Goal: Task Accomplishment & Management: Manage account settings

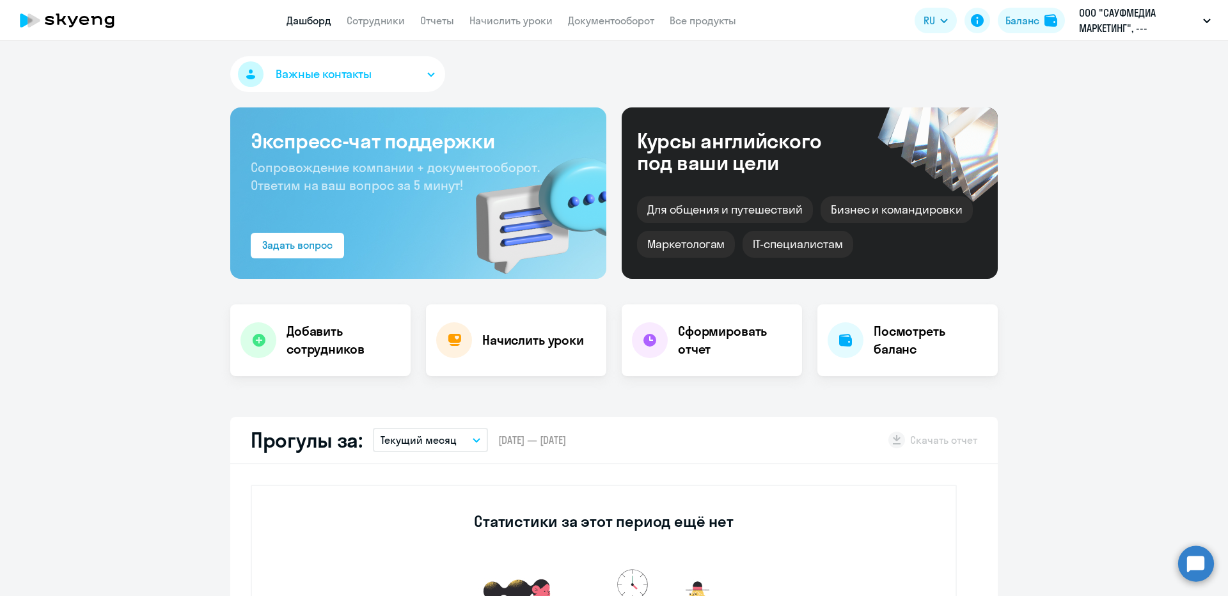
select select "30"
drag, startPoint x: 393, startPoint y: 29, endPoint x: 379, endPoint y: 20, distance: 16.7
click at [391, 29] on app-header "Дашборд Сотрудники Отчеты Начислить уроки Документооборот Все продукты Дашборд …" at bounding box center [614, 20] width 1228 height 41
click at [379, 20] on link "Сотрудники" at bounding box center [376, 20] width 58 height 13
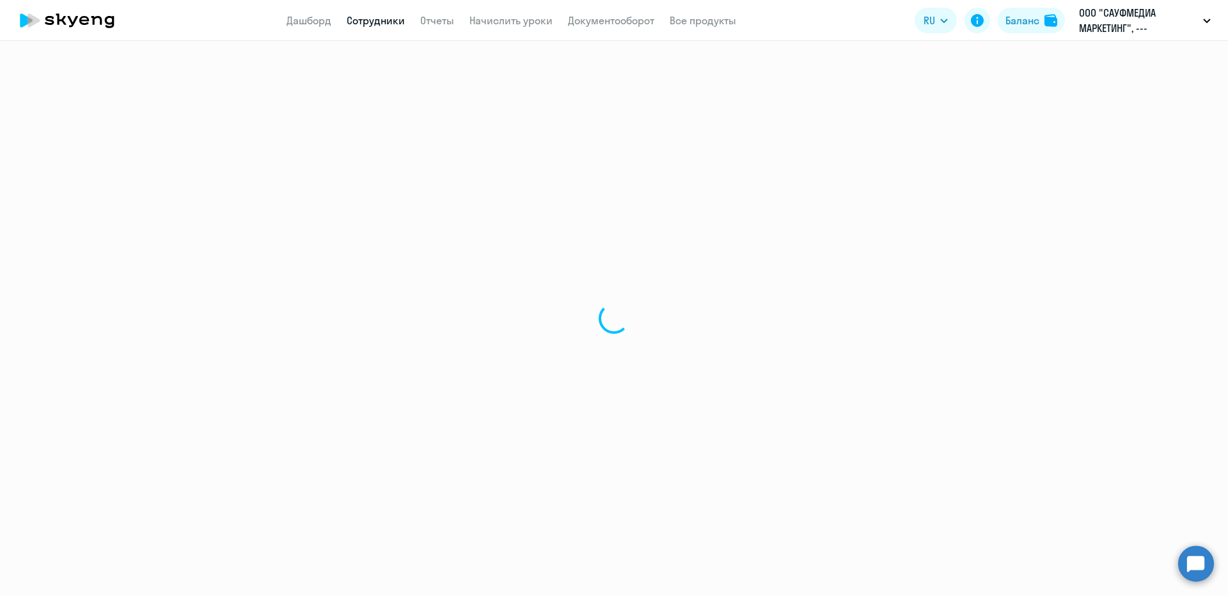
select select "30"
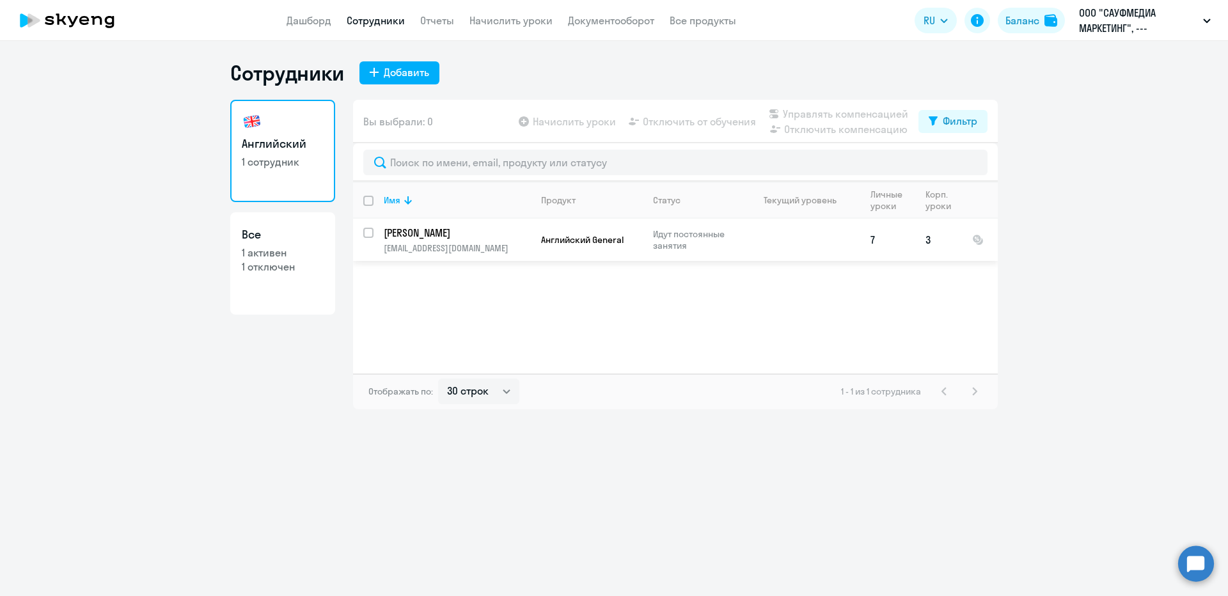
click at [370, 229] on input "select row 22430014" at bounding box center [376, 241] width 26 height 26
checkbox input "true"
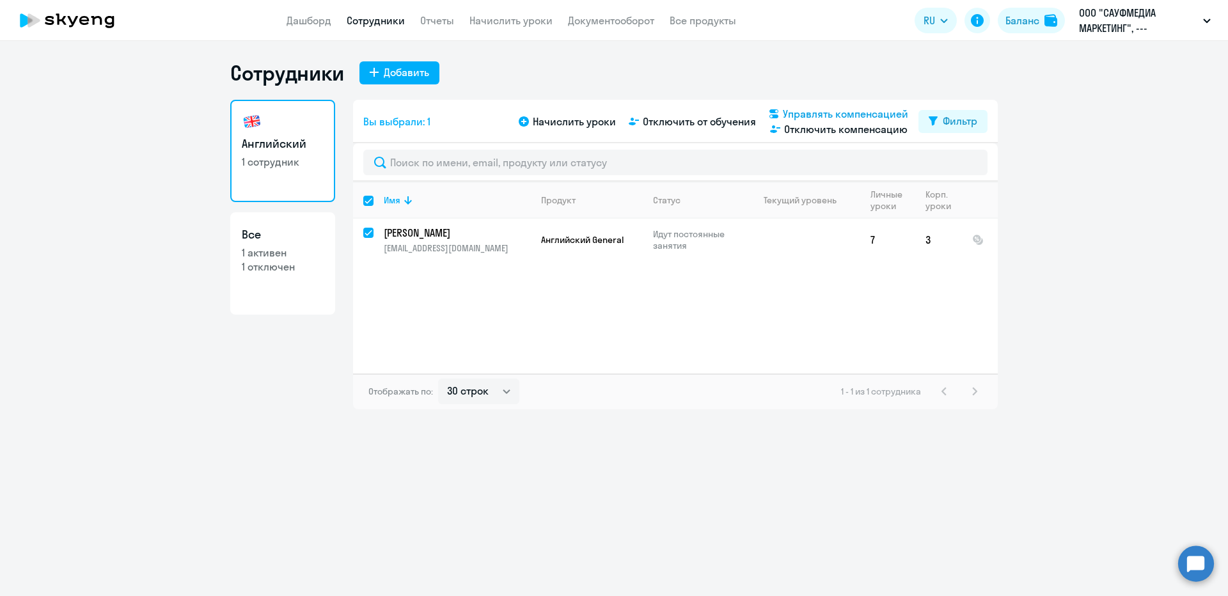
click at [850, 118] on span "Управлять компенсацией" at bounding box center [845, 113] width 125 height 15
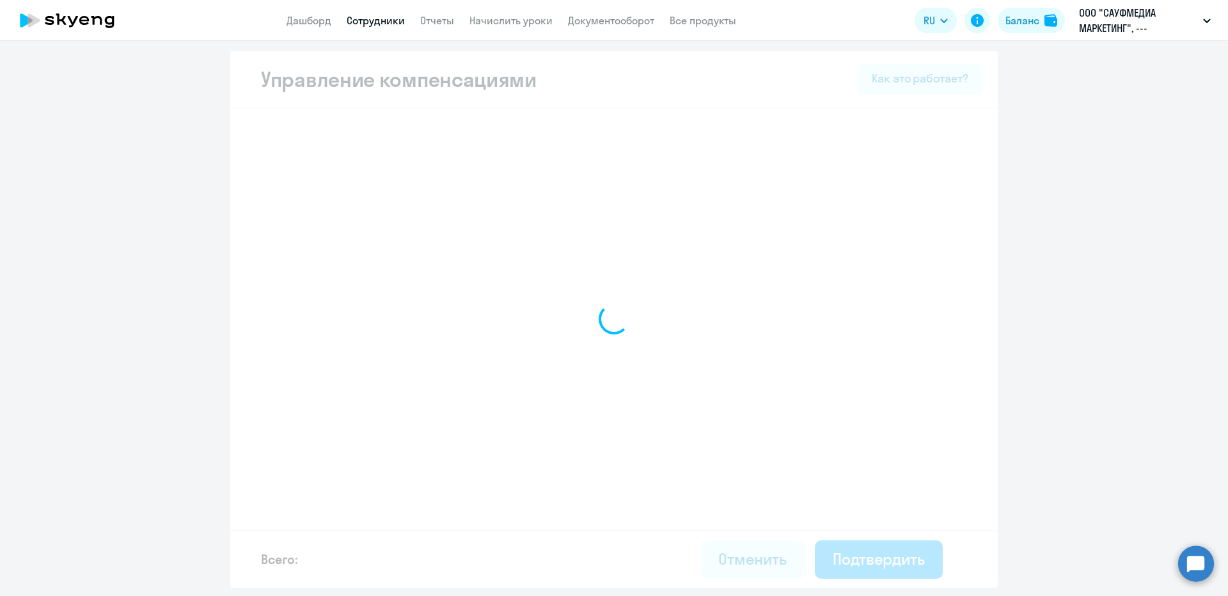
select select "YEARLY"
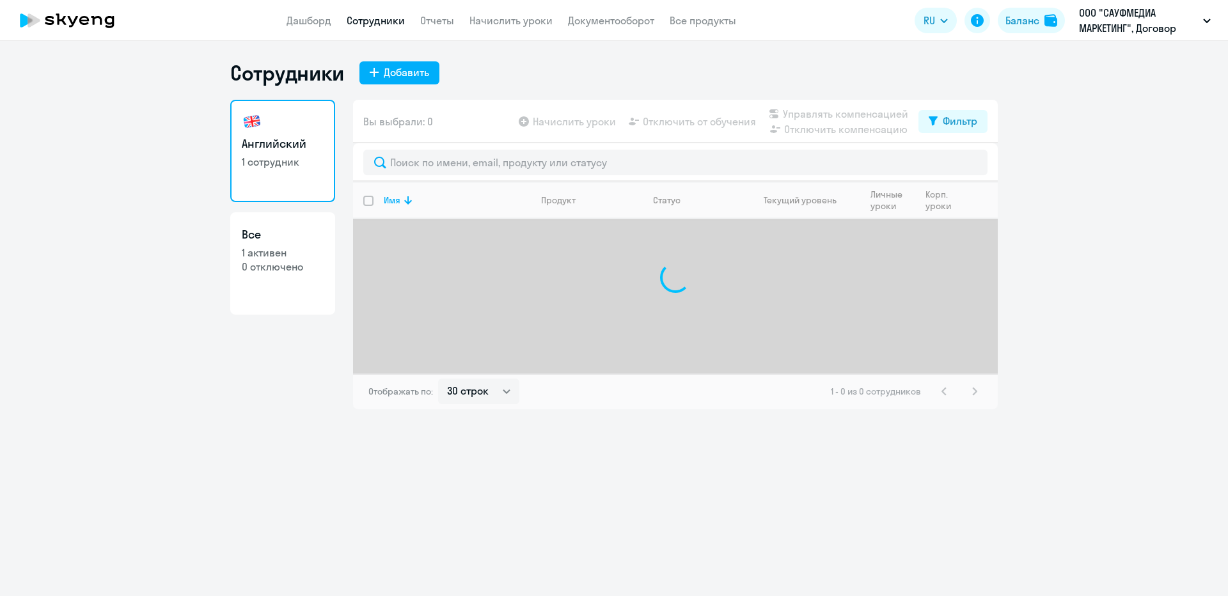
select select "30"
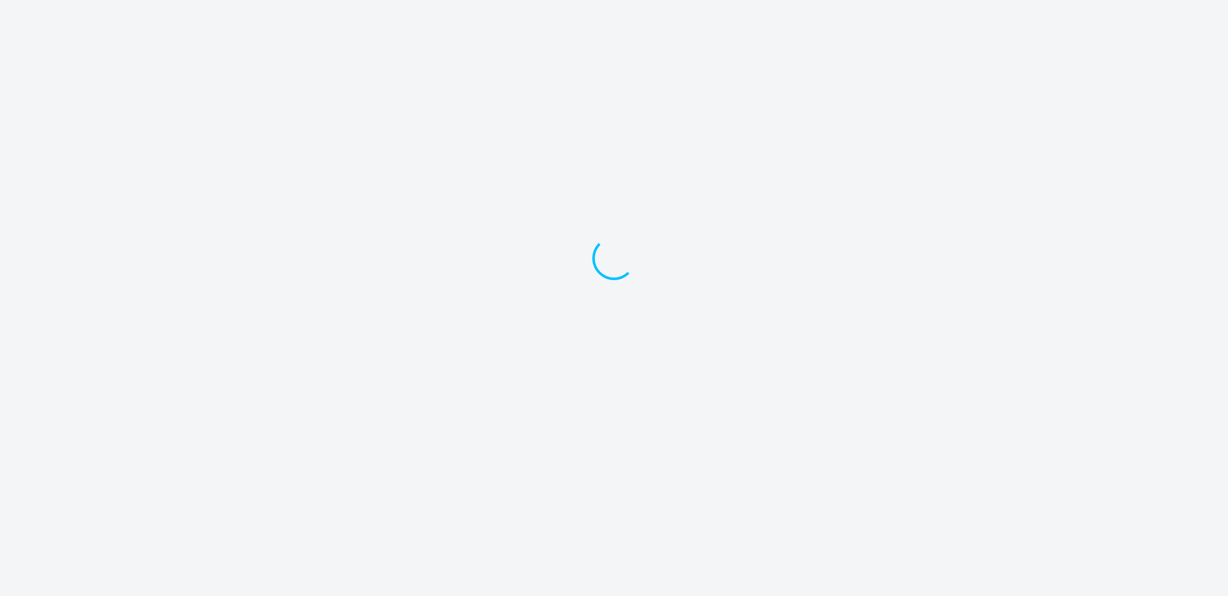
select select "30"
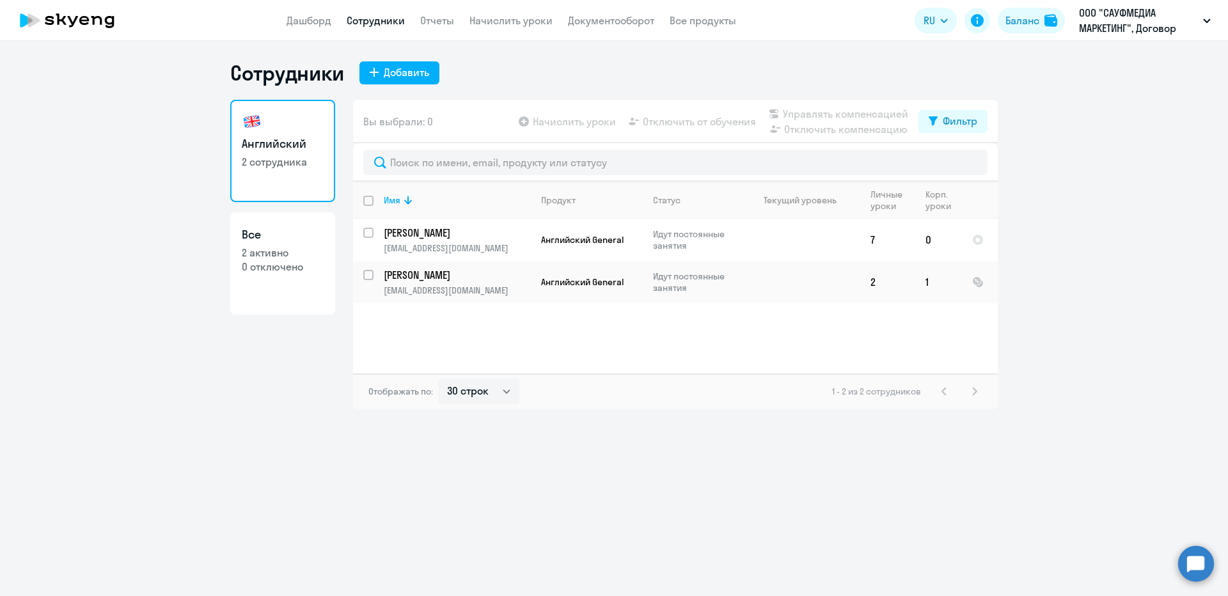
click at [368, 203] on input "deselect all" at bounding box center [376, 209] width 26 height 26
checkbox input "true"
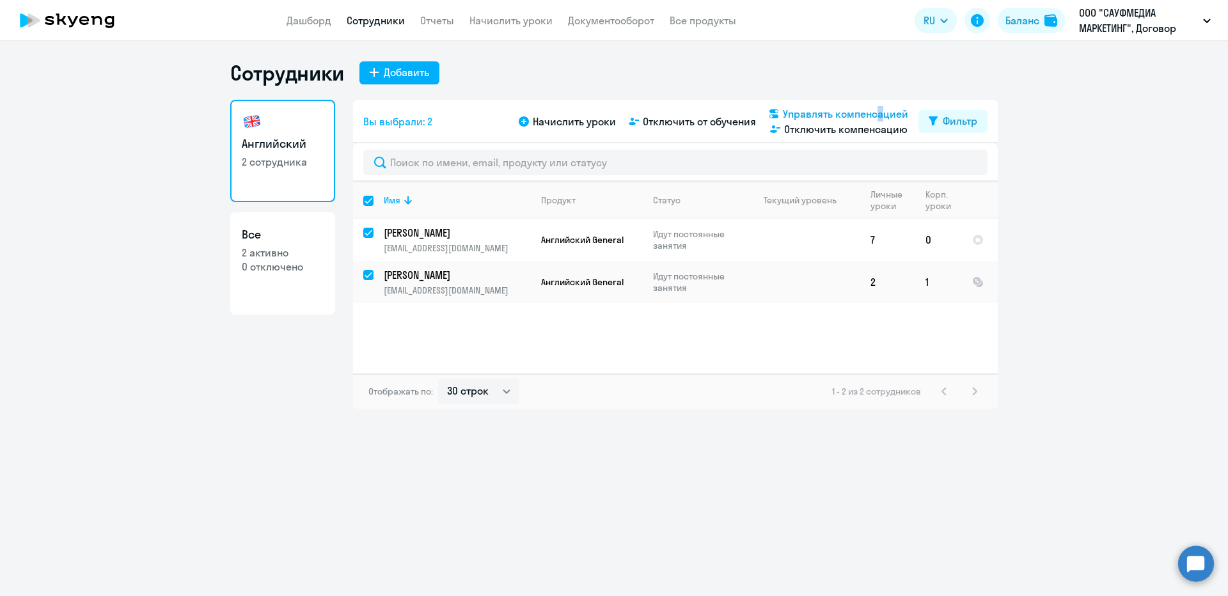
click at [874, 118] on span "Управлять компенсацией" at bounding box center [845, 113] width 125 height 15
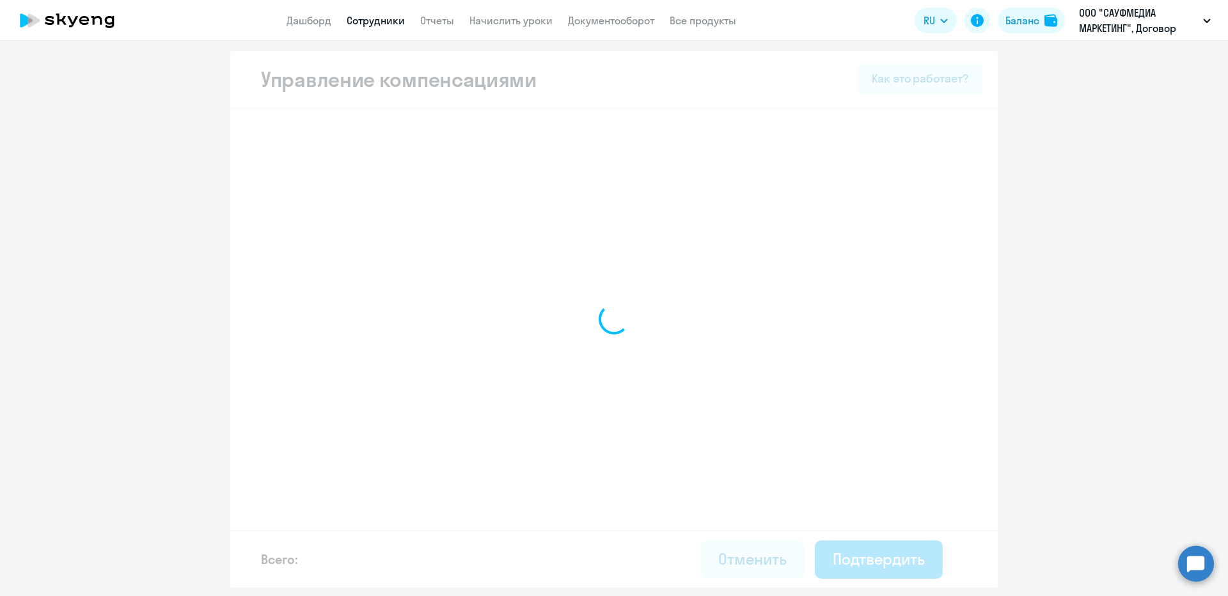
select select "YEARLY"
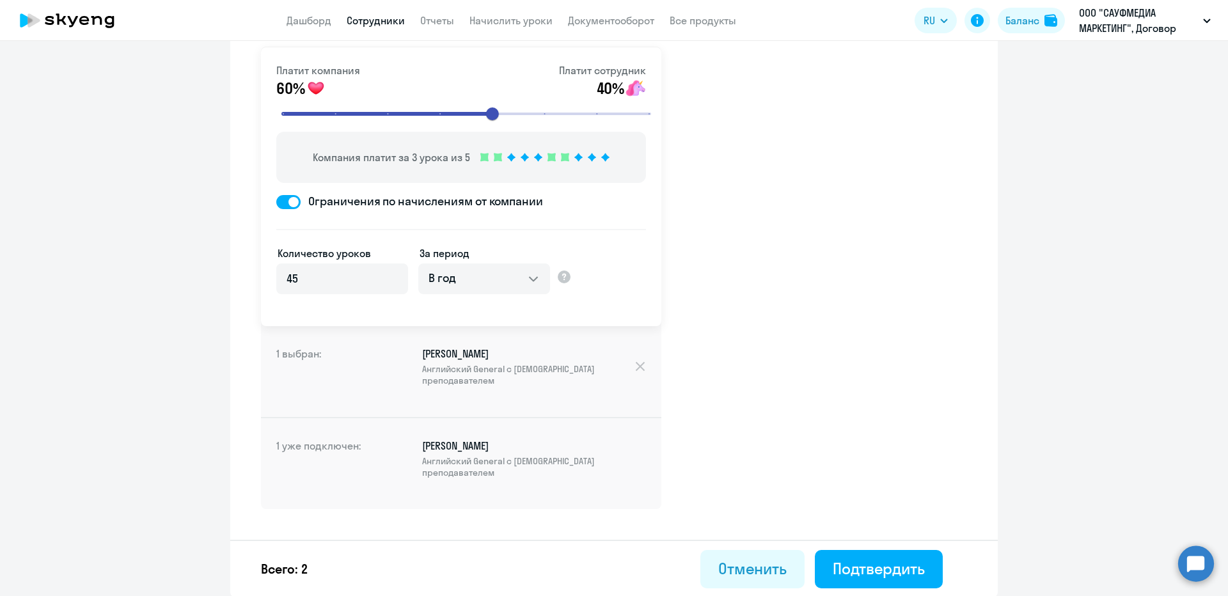
scroll to position [85, 0]
click at [868, 587] on div "Всего: 2 Отменить Подтвердить" at bounding box center [614, 568] width 768 height 58
click at [858, 572] on div "Подтвердить" at bounding box center [879, 568] width 92 height 20
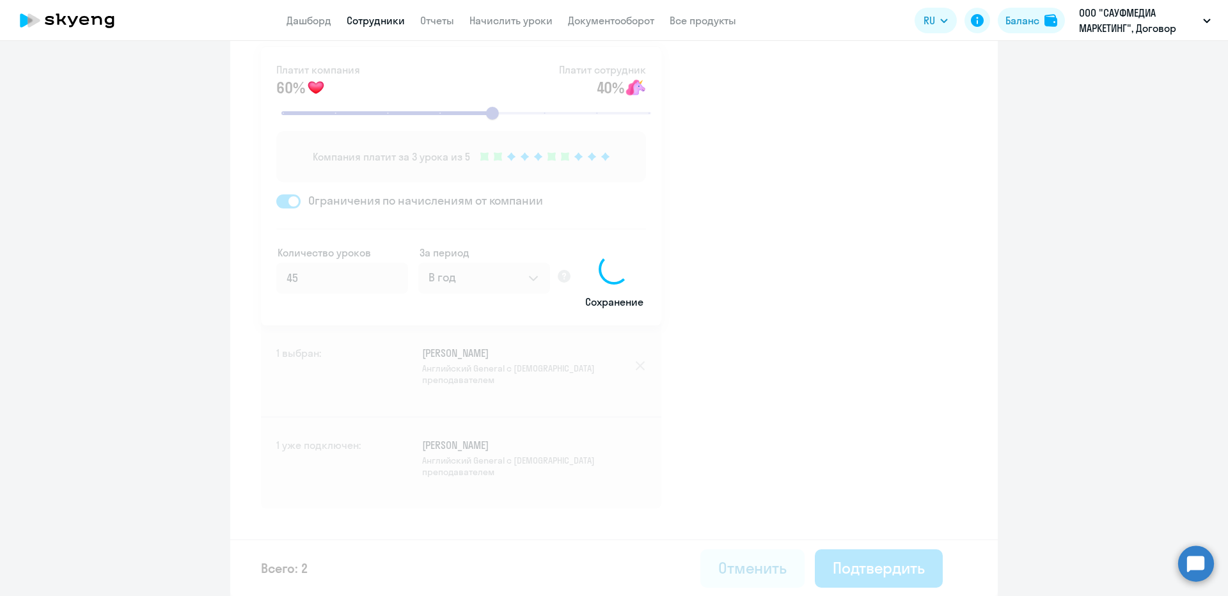
select select "30"
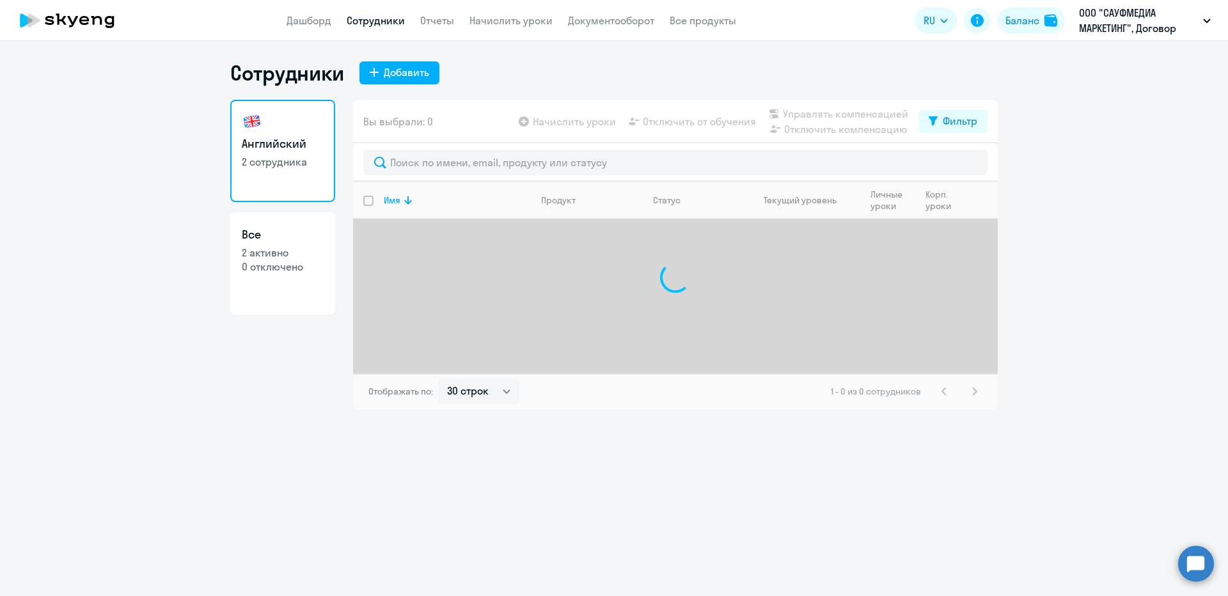
select select "30"
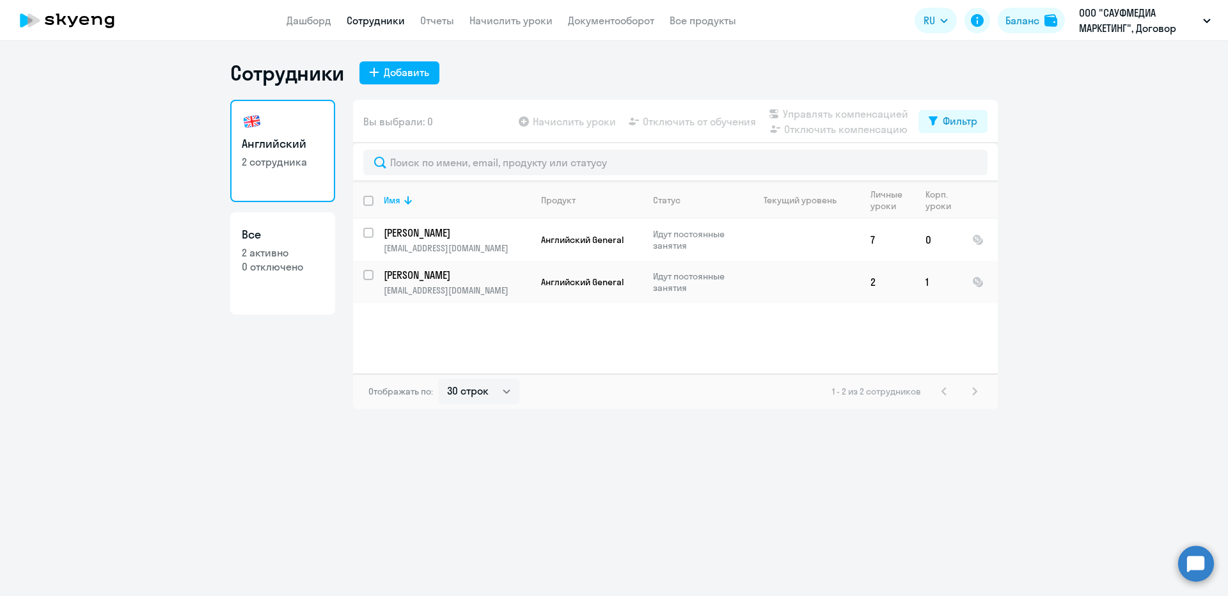
click at [503, 7] on app-header "Дашборд Сотрудники Отчеты Начислить уроки Документооборот Все продукты Дашборд …" at bounding box center [614, 20] width 1228 height 41
click at [504, 14] on link "Начислить уроки" at bounding box center [510, 20] width 83 height 13
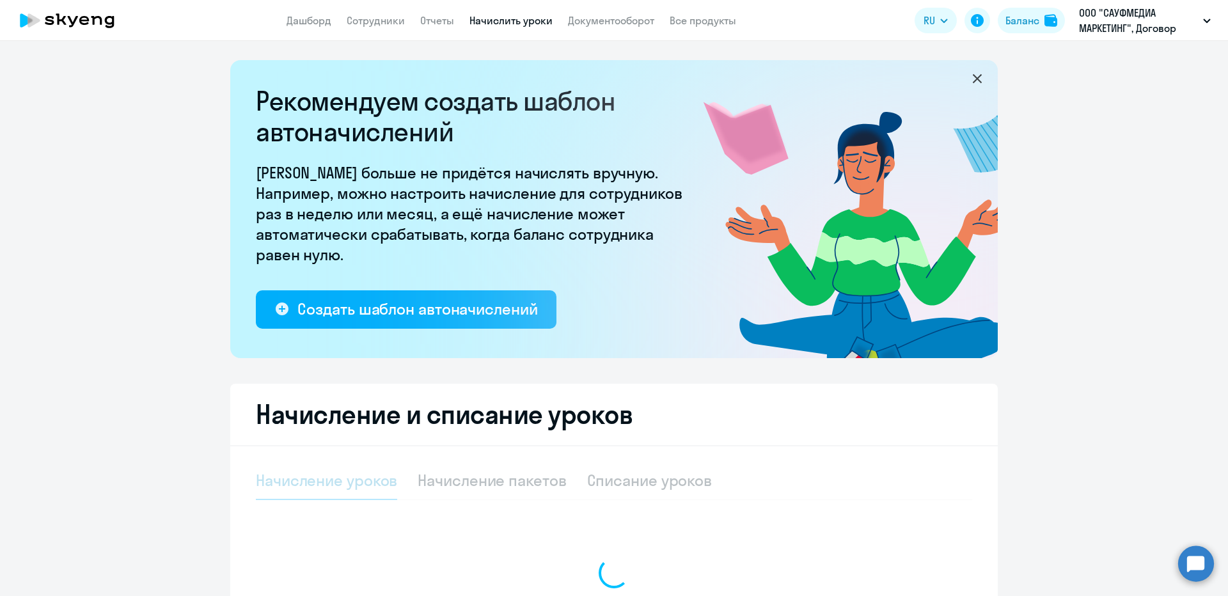
select select "10"
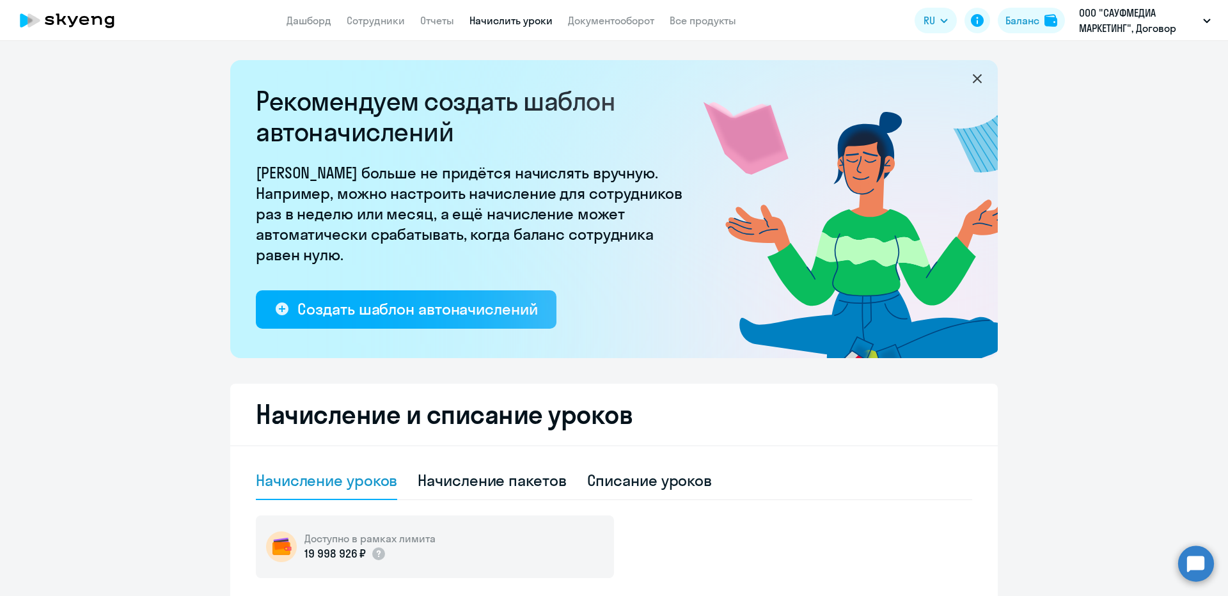
scroll to position [128, 0]
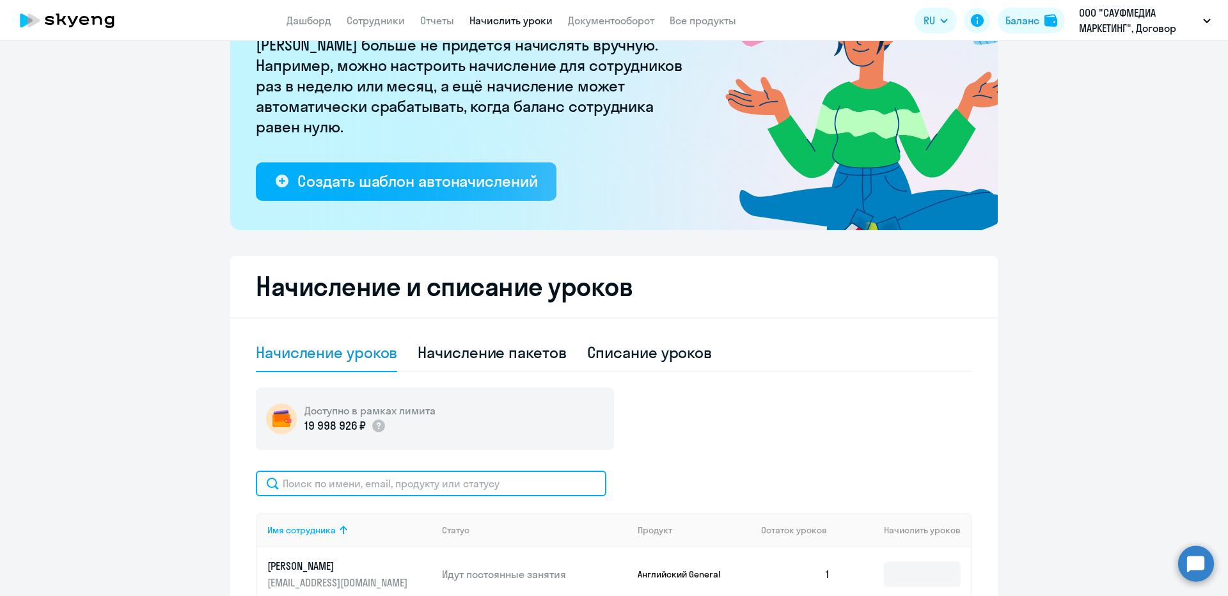
click at [384, 494] on input "text" at bounding box center [431, 484] width 351 height 26
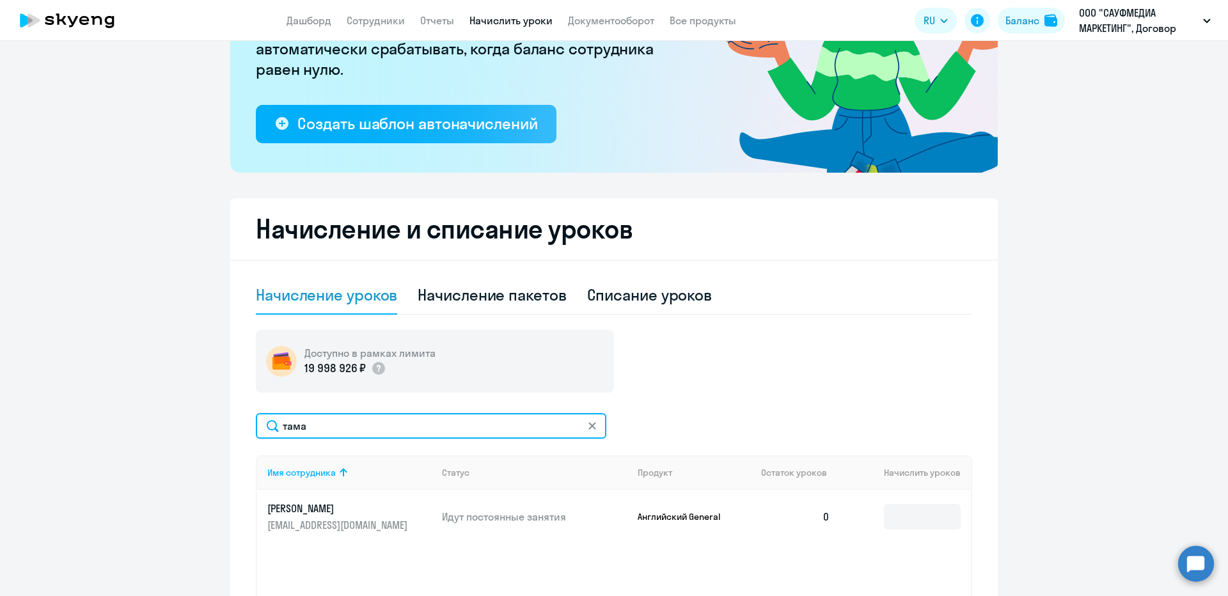
scroll to position [256, 0]
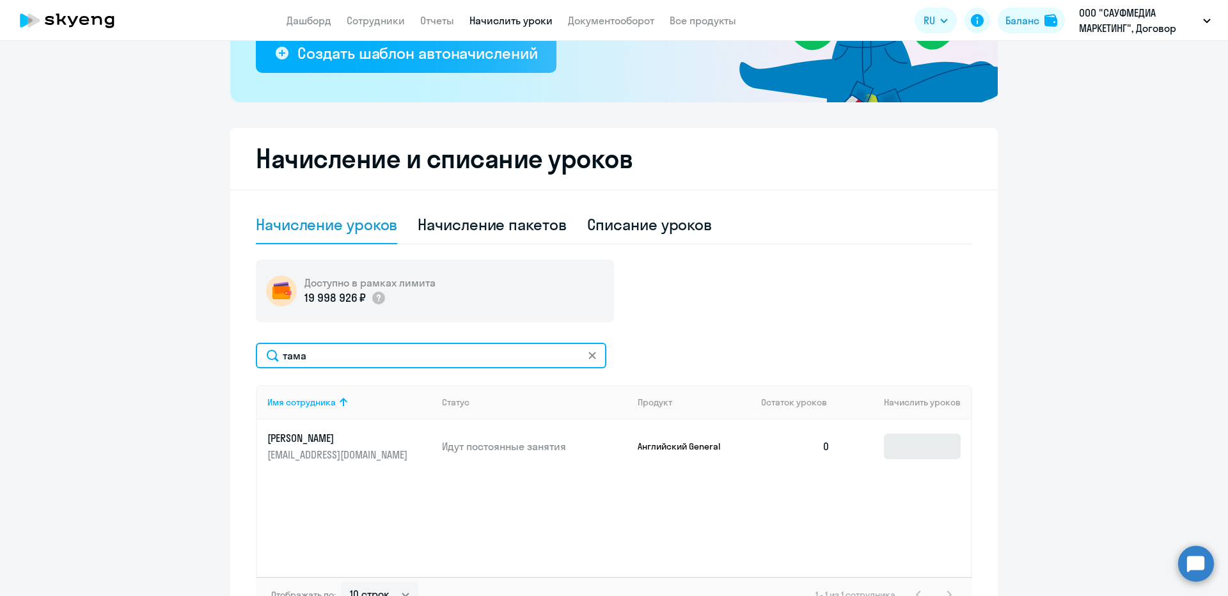
type input "тама"
click at [884, 441] on input at bounding box center [922, 447] width 77 height 26
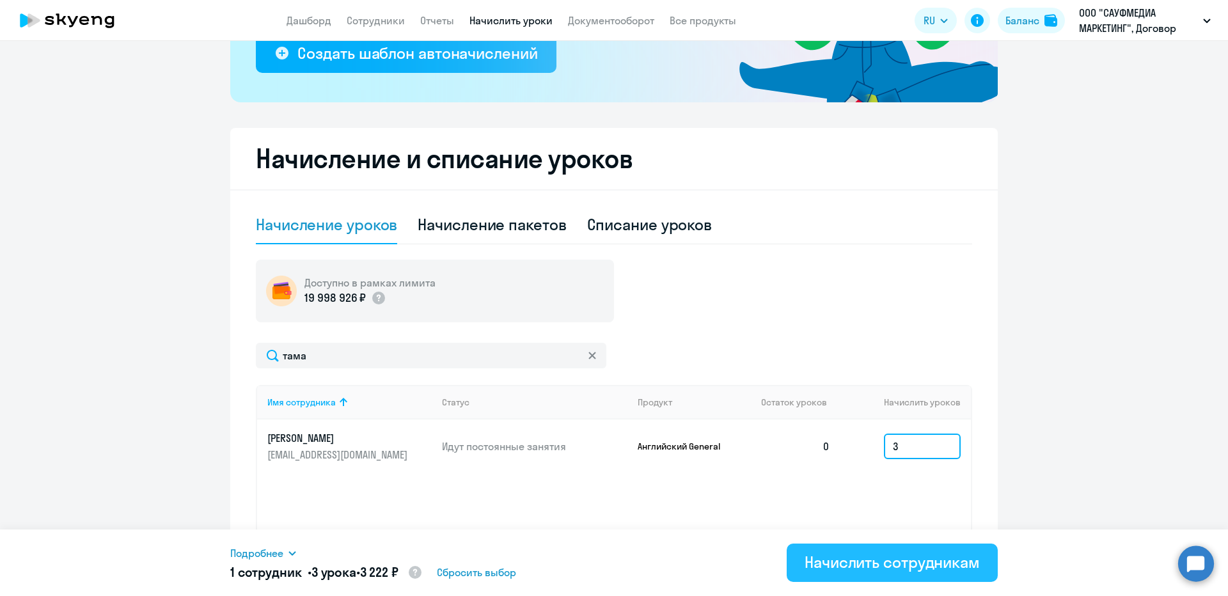
type input "3"
click at [854, 560] on div "Начислить сотрудникам" at bounding box center [892, 562] width 175 height 20
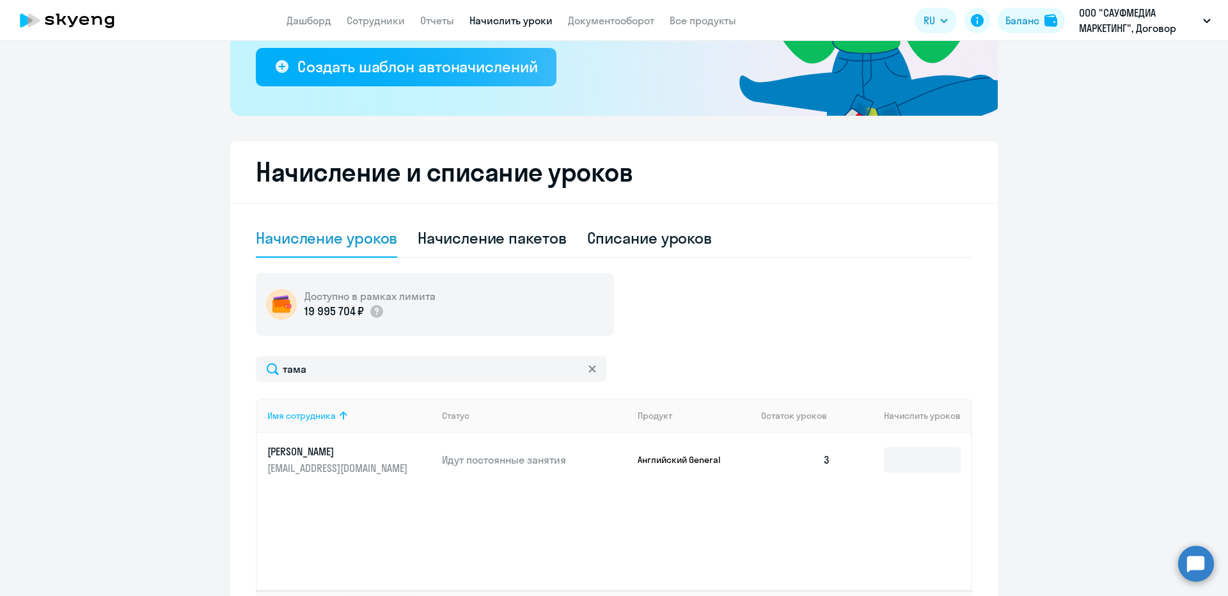
scroll to position [344, 0]
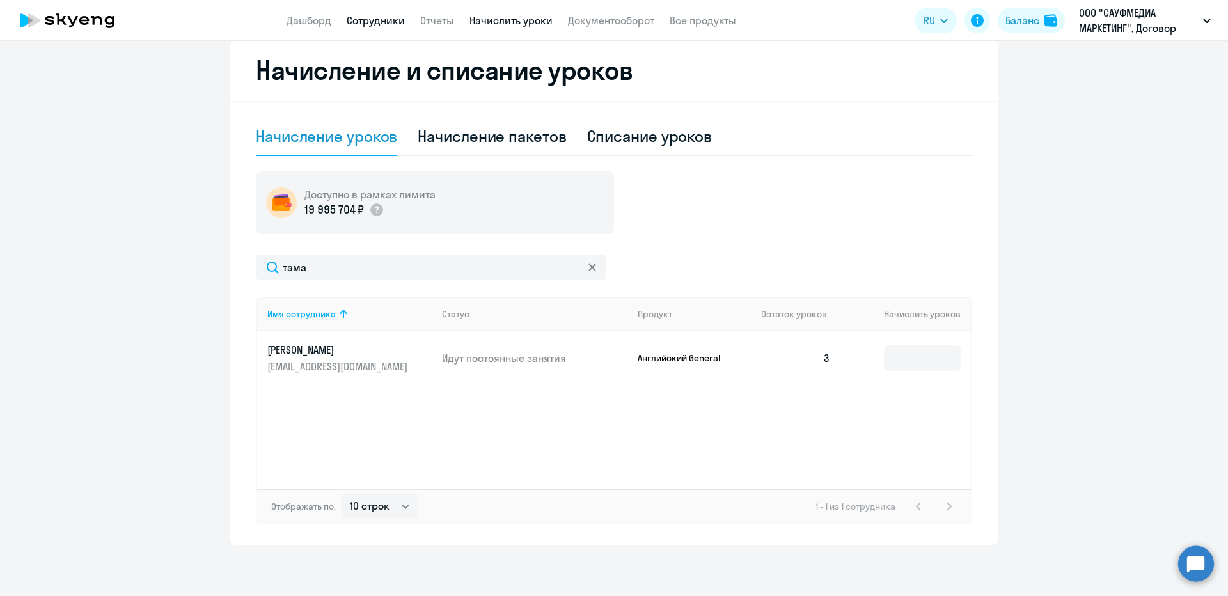
click at [382, 24] on link "Сотрудники" at bounding box center [376, 20] width 58 height 13
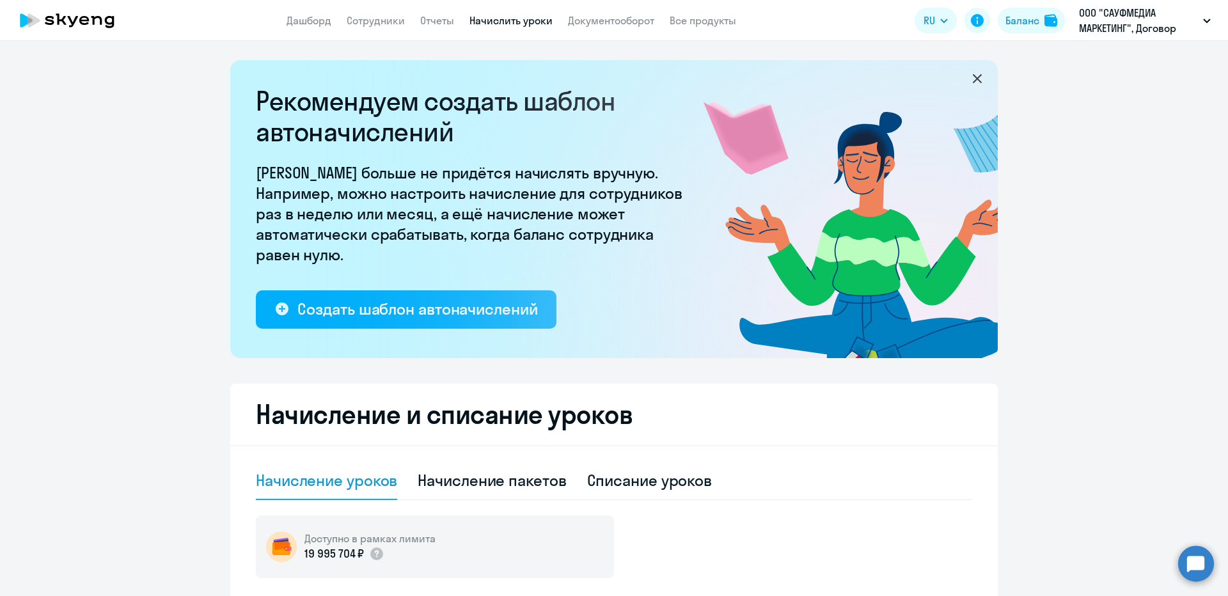
select select "30"
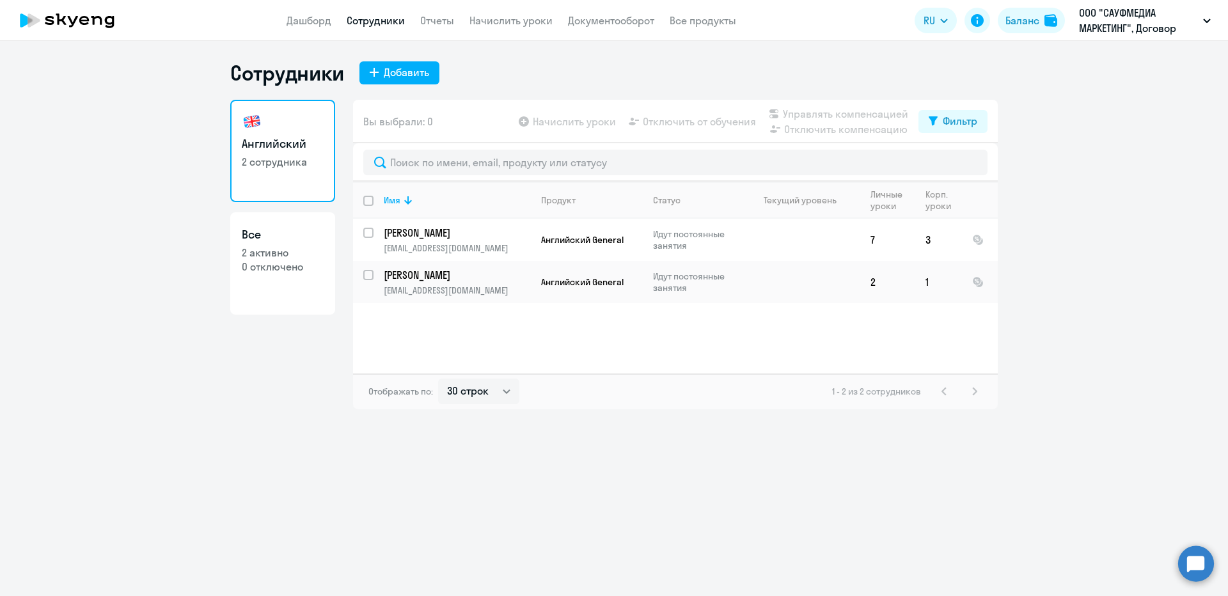
click at [370, 203] on input "deselect all" at bounding box center [376, 209] width 26 height 26
checkbox input "true"
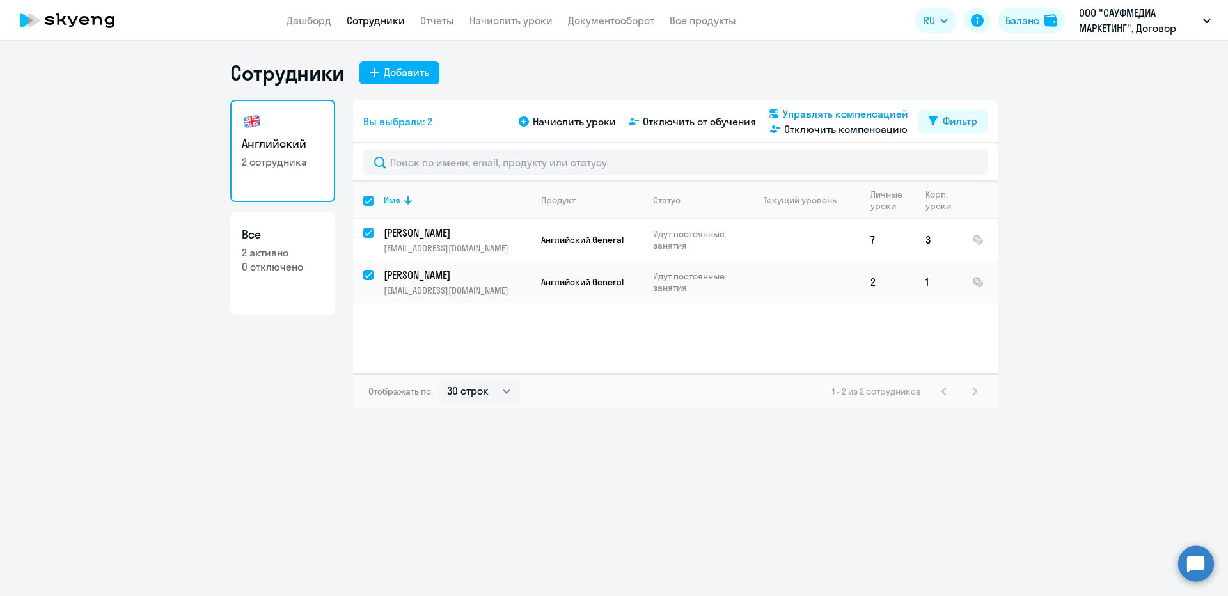
click at [814, 108] on span "Управлять компенсацией" at bounding box center [845, 113] width 125 height 15
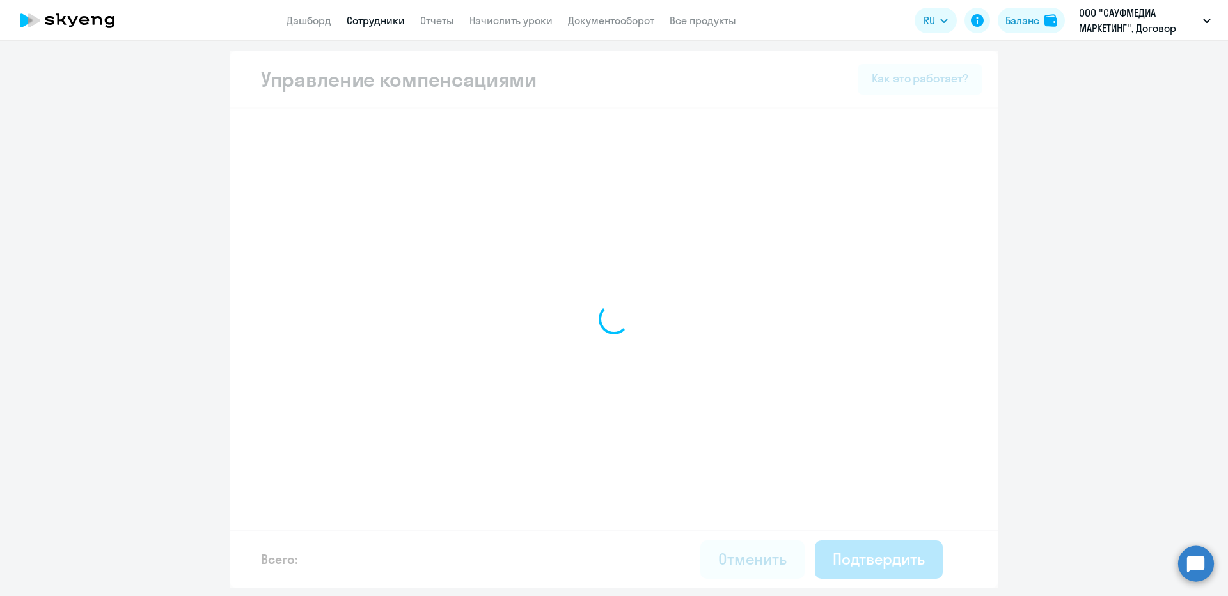
select select "YEARLY"
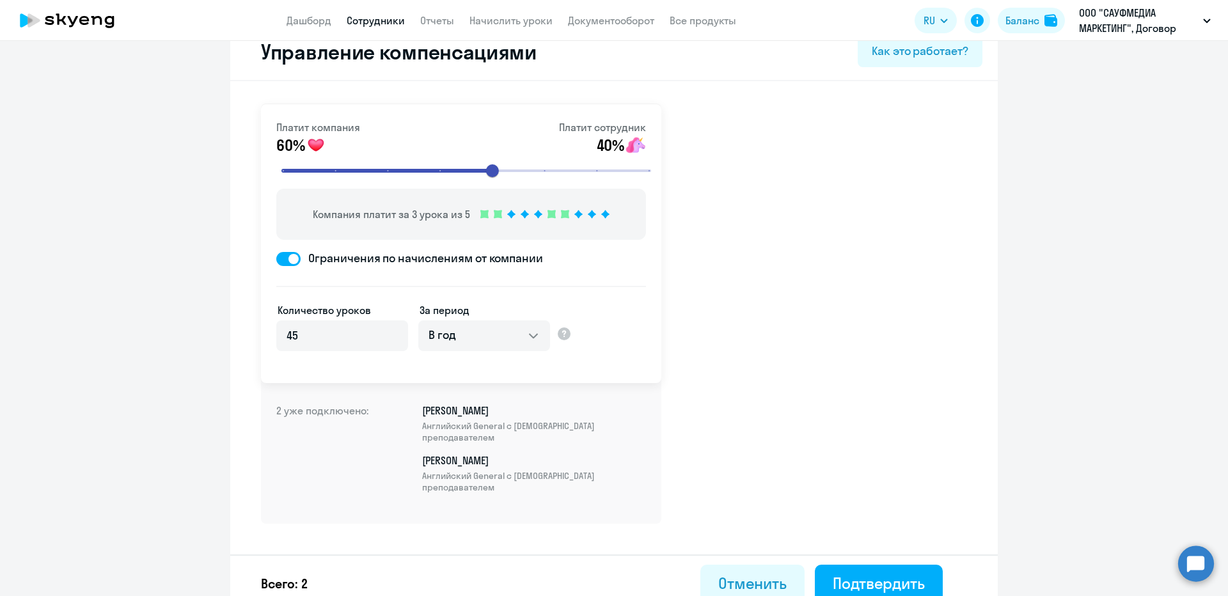
scroll to position [43, 0]
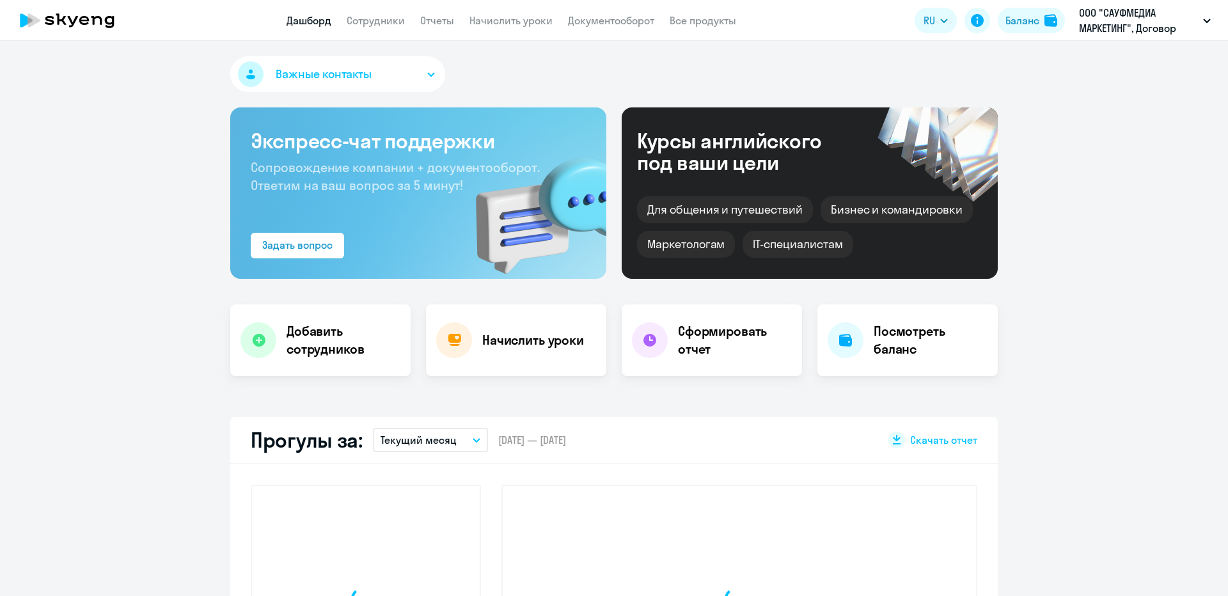
select select "30"
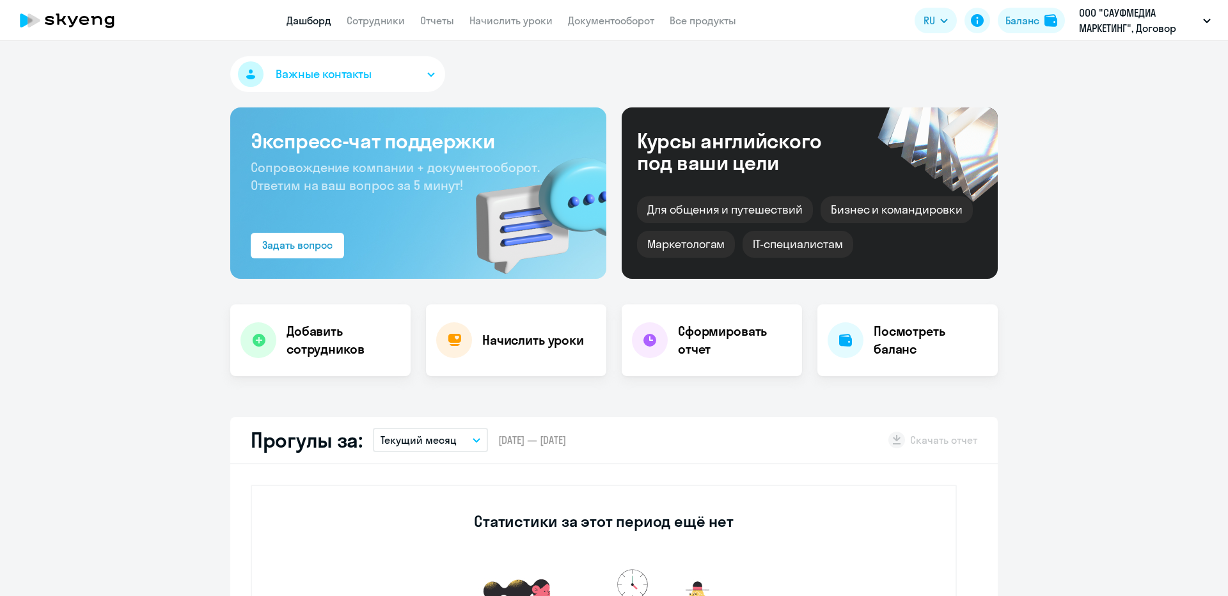
click at [538, 10] on app-header "Дашборд Сотрудники Отчеты Начислить уроки Документооборот Все продукты Дашборд …" at bounding box center [614, 20] width 1228 height 41
click at [366, 20] on link "Сотрудники" at bounding box center [376, 20] width 58 height 13
select select "30"
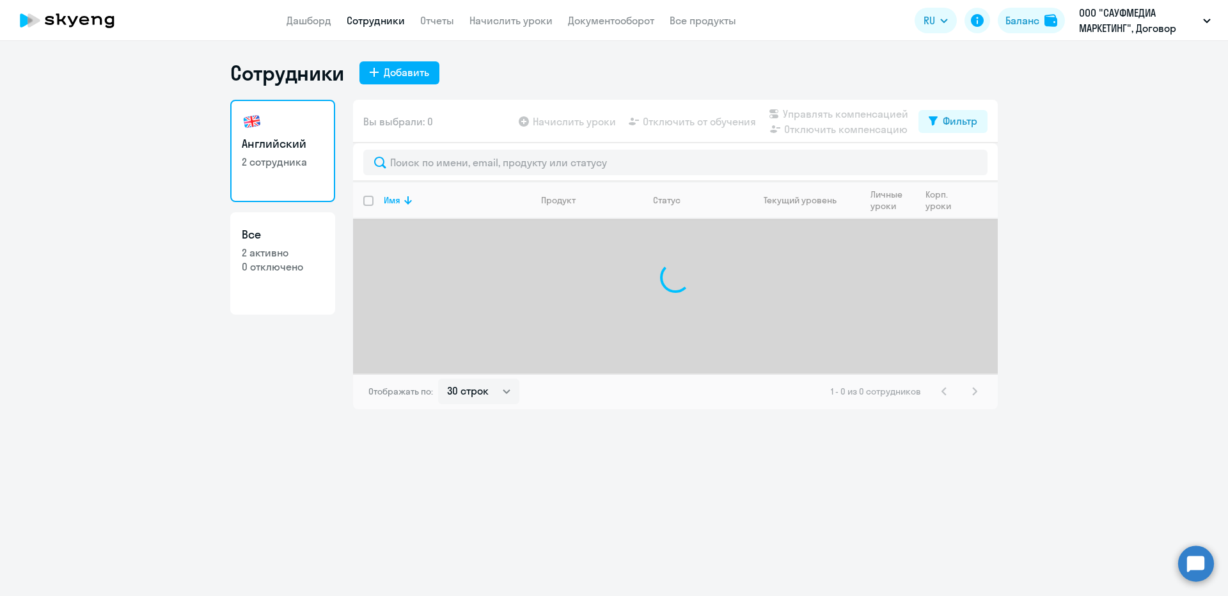
click at [365, 201] on input "select all" at bounding box center [376, 209] width 26 height 26
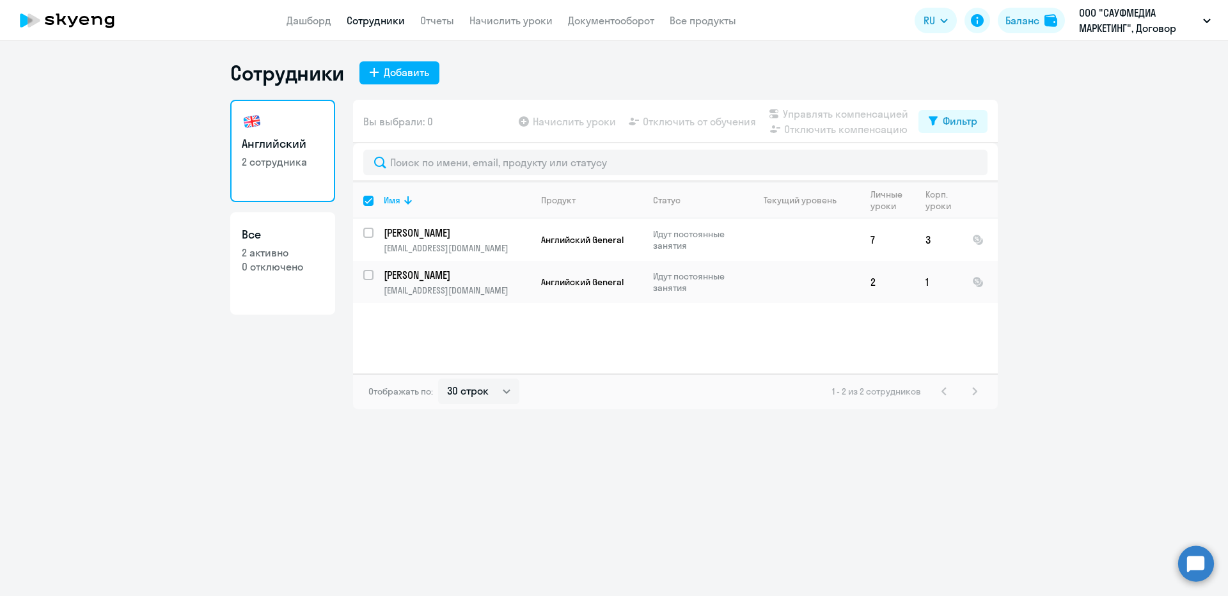
drag, startPoint x: 376, startPoint y: 208, endPoint x: 369, endPoint y: 203, distance: 8.3
click at [372, 205] on tr "Имя Продукт Статус Текущий уровень Личные уроки Корп. уроки" at bounding box center [675, 200] width 645 height 37
click at [368, 203] on input "deselect all" at bounding box center [376, 209] width 26 height 26
checkbox input "false"
checkbox input "true"
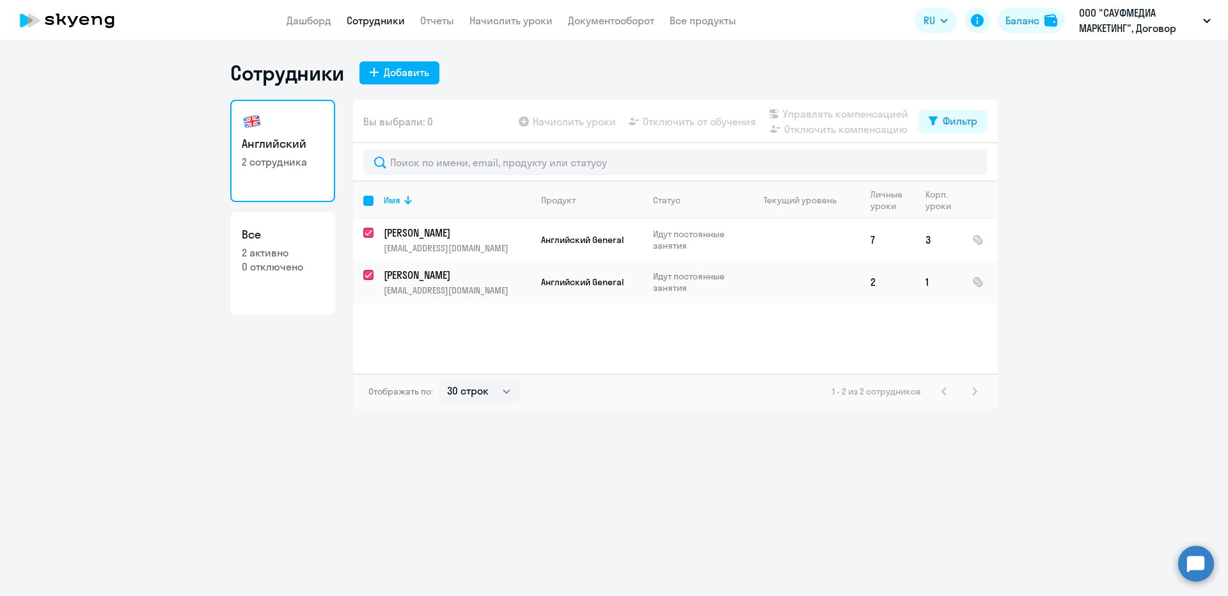
checkbox input "true"
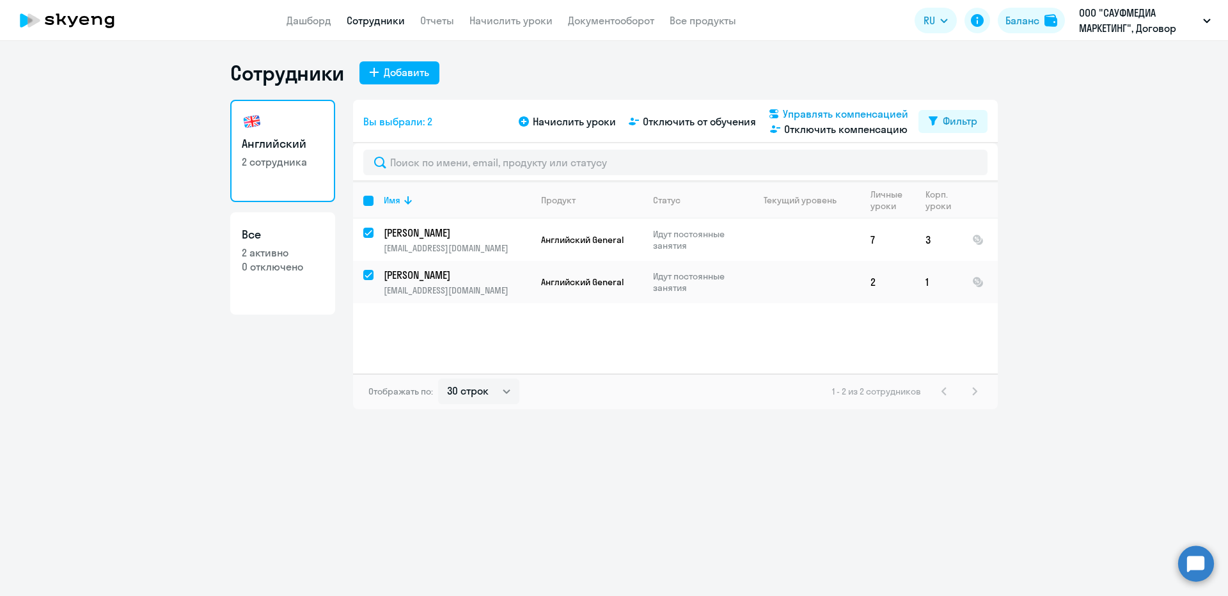
click at [858, 110] on span "Управлять компенсацией" at bounding box center [845, 113] width 125 height 15
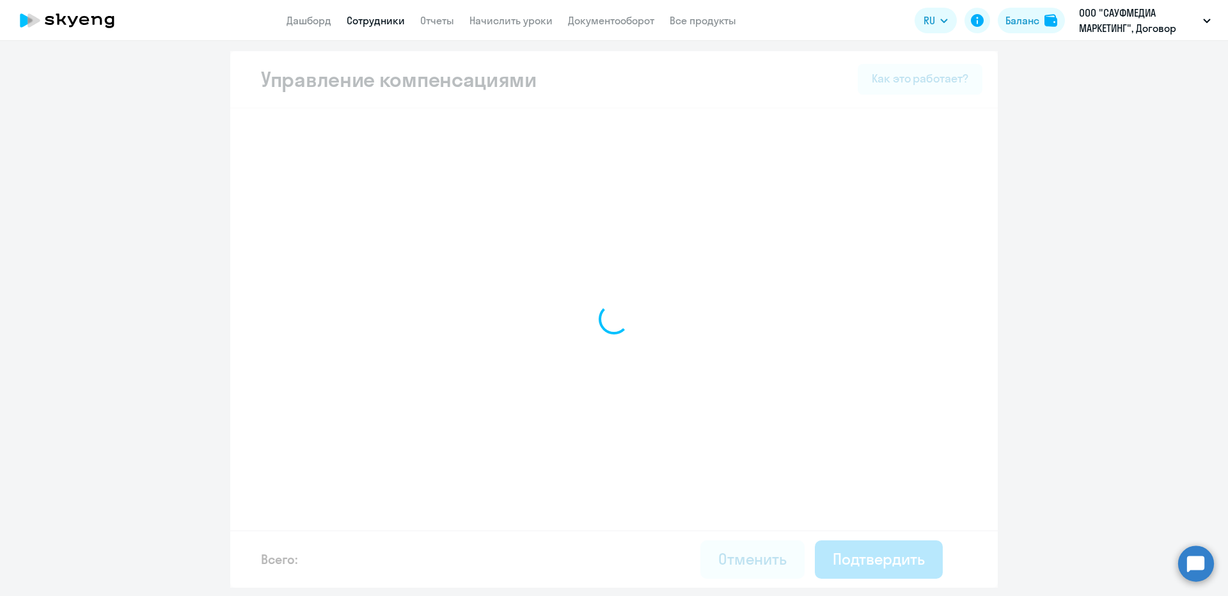
select select "YEARLY"
